Goal: Transaction & Acquisition: Purchase product/service

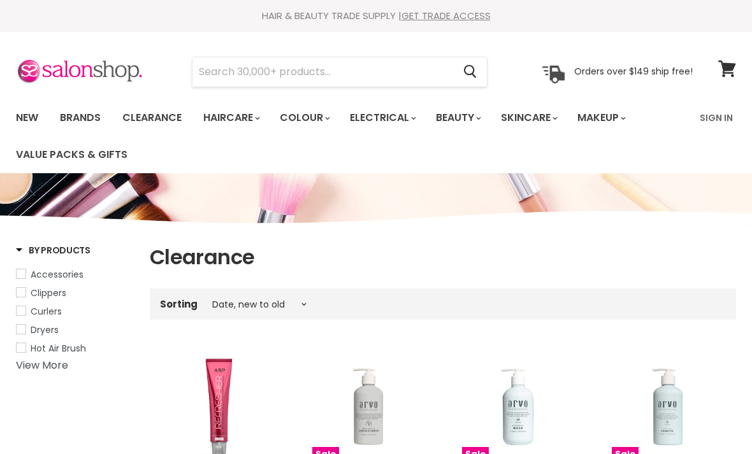
select select "created-descending"
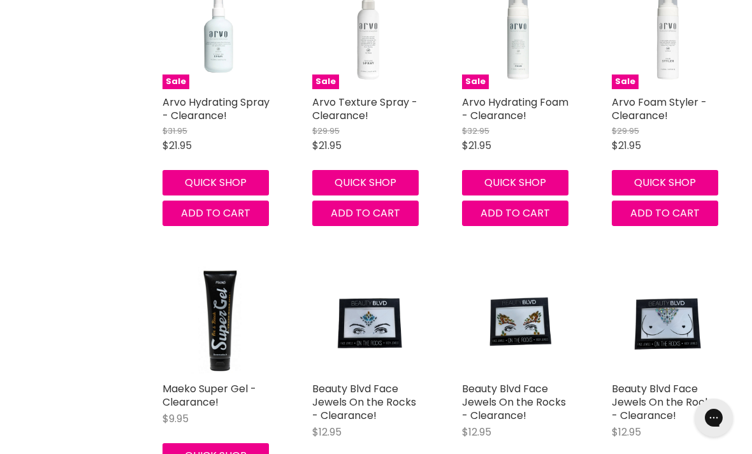
scroll to position [676, 0]
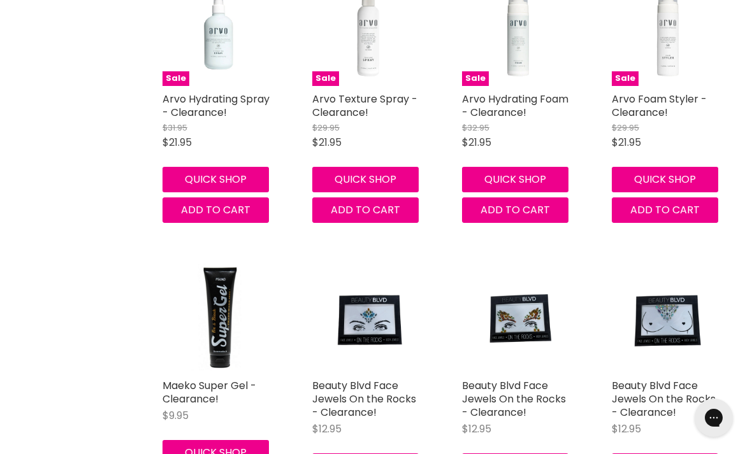
click at [651, 287] on img "Main content" at bounding box center [667, 317] width 83 height 112
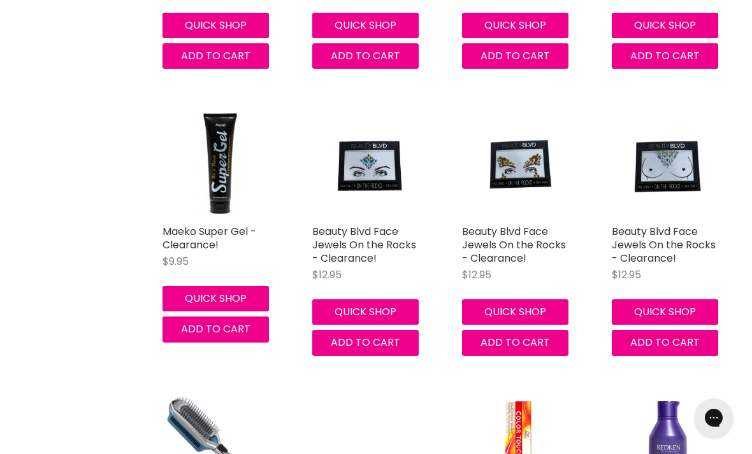
scroll to position [0, 0]
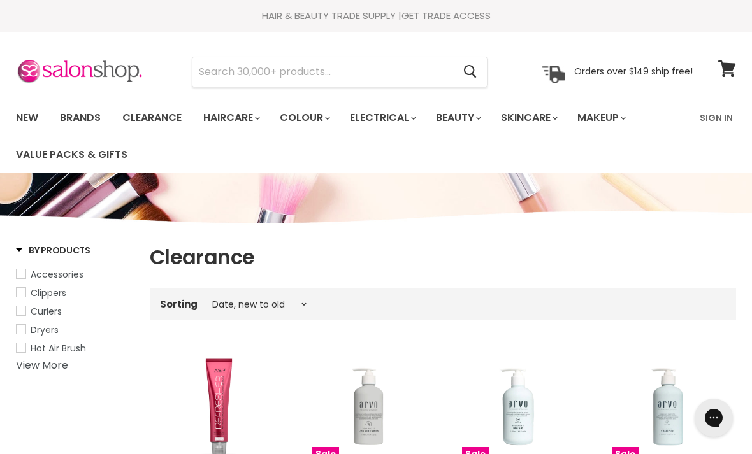
click at [55, 82] on img at bounding box center [79, 72] width 127 height 27
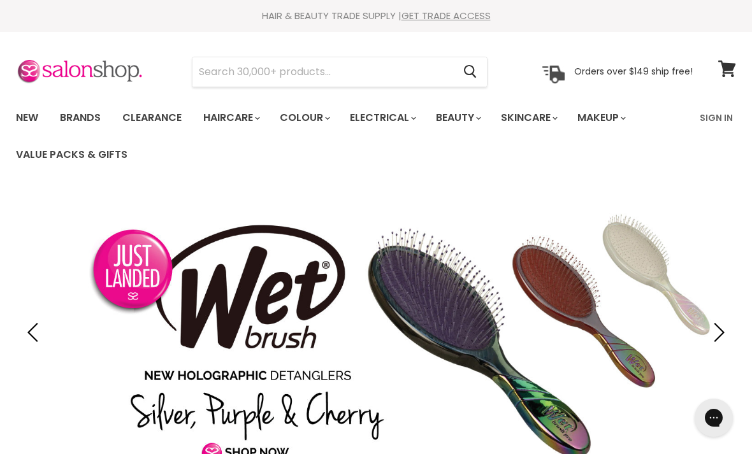
click at [96, 128] on link "Brands" at bounding box center [80, 118] width 60 height 27
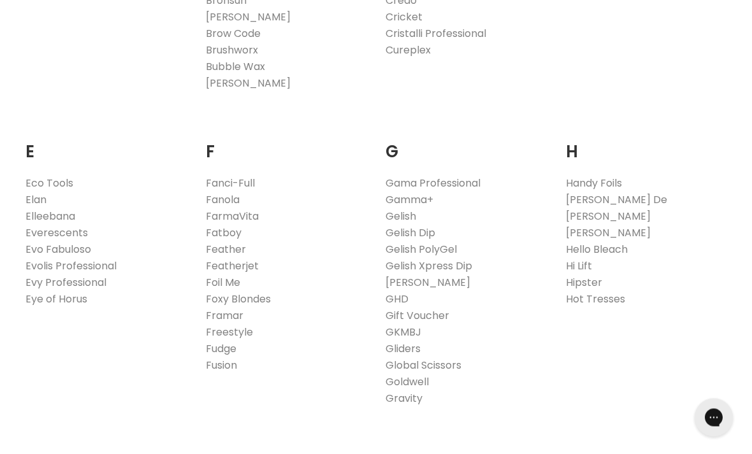
scroll to position [738, 0]
click at [240, 315] on link "Framar" at bounding box center [225, 314] width 38 height 15
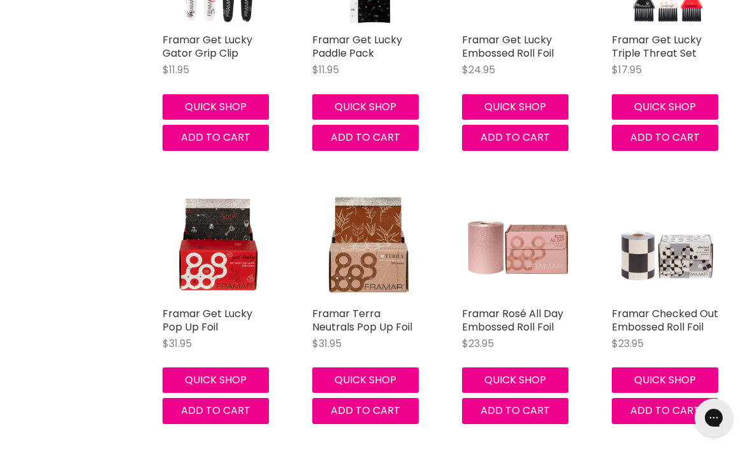
scroll to position [707, 0]
